Goal: Navigation & Orientation: Find specific page/section

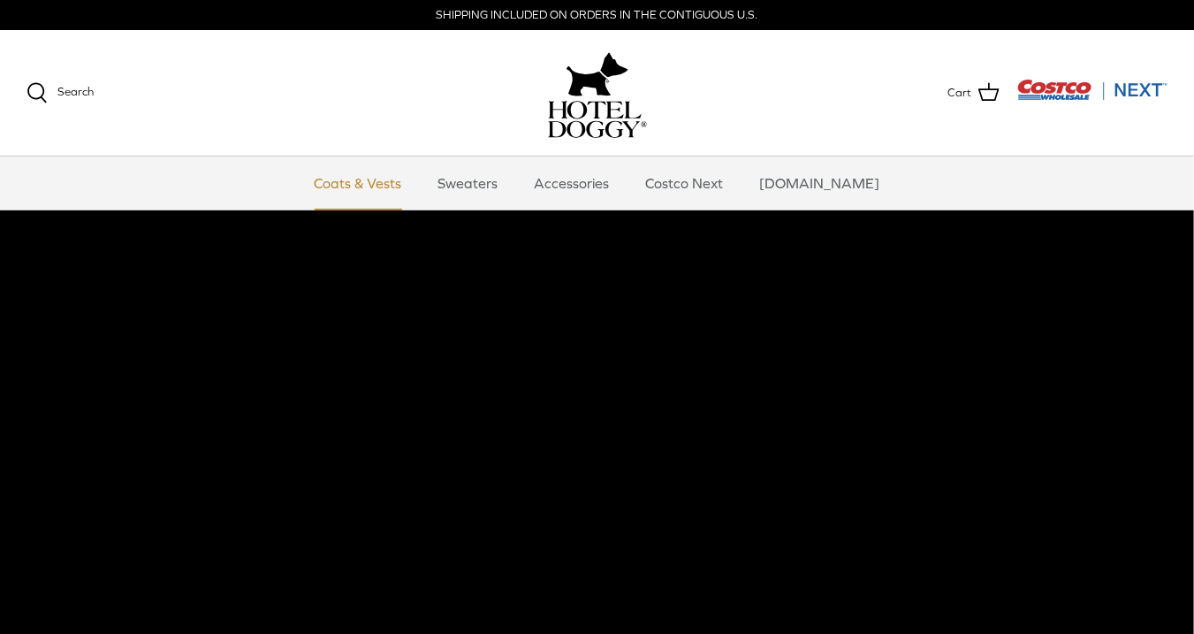
click at [376, 181] on link "Coats & Vests" at bounding box center [358, 182] width 119 height 53
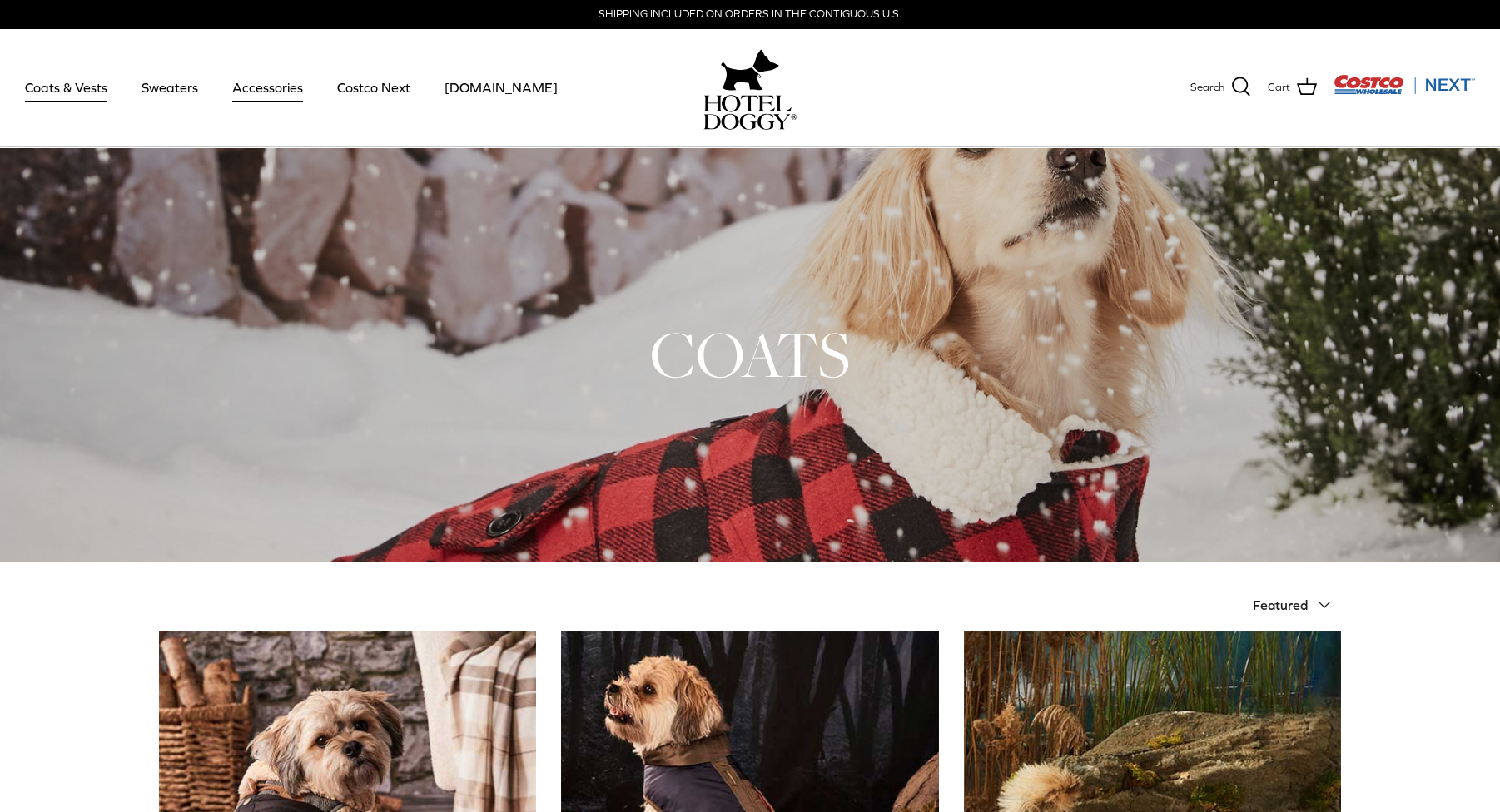
click at [254, 85] on link "Accessories" at bounding box center [268, 88] width 101 height 57
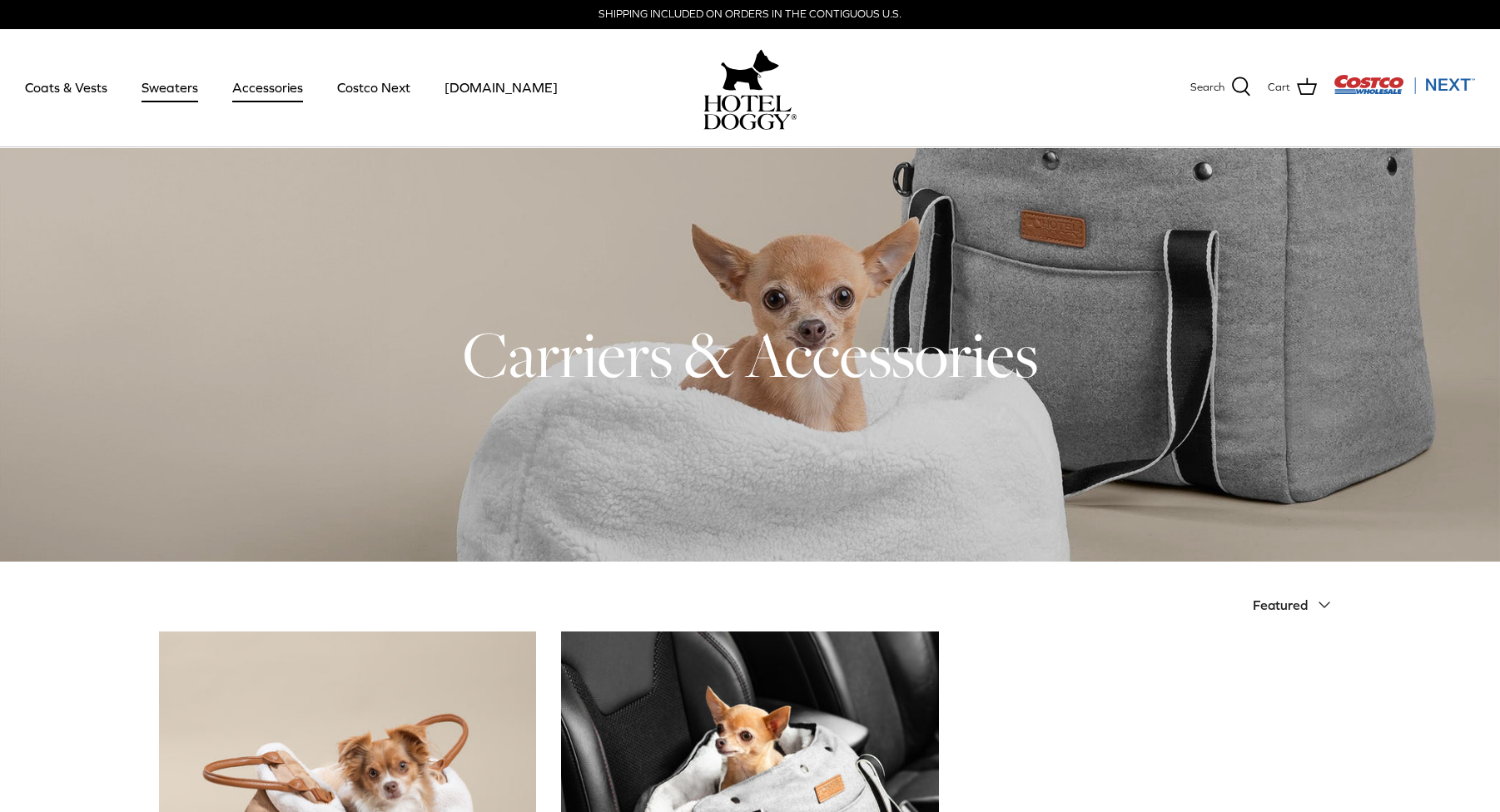
click at [166, 88] on link "Sweaters" at bounding box center [170, 88] width 87 height 57
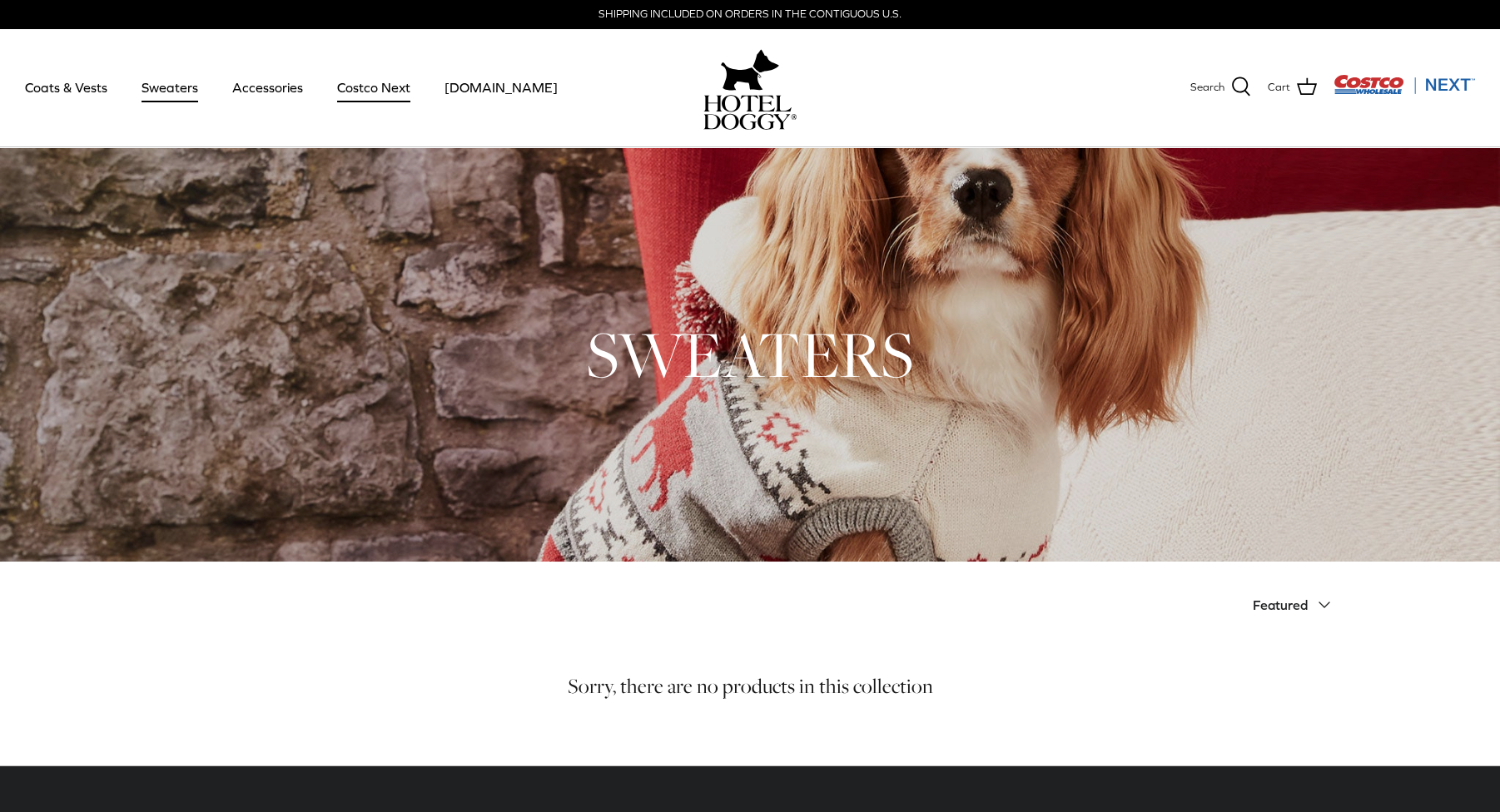
click at [379, 80] on link "Costco Next" at bounding box center [374, 88] width 104 height 57
